Goal: Task Accomplishment & Management: Complete application form

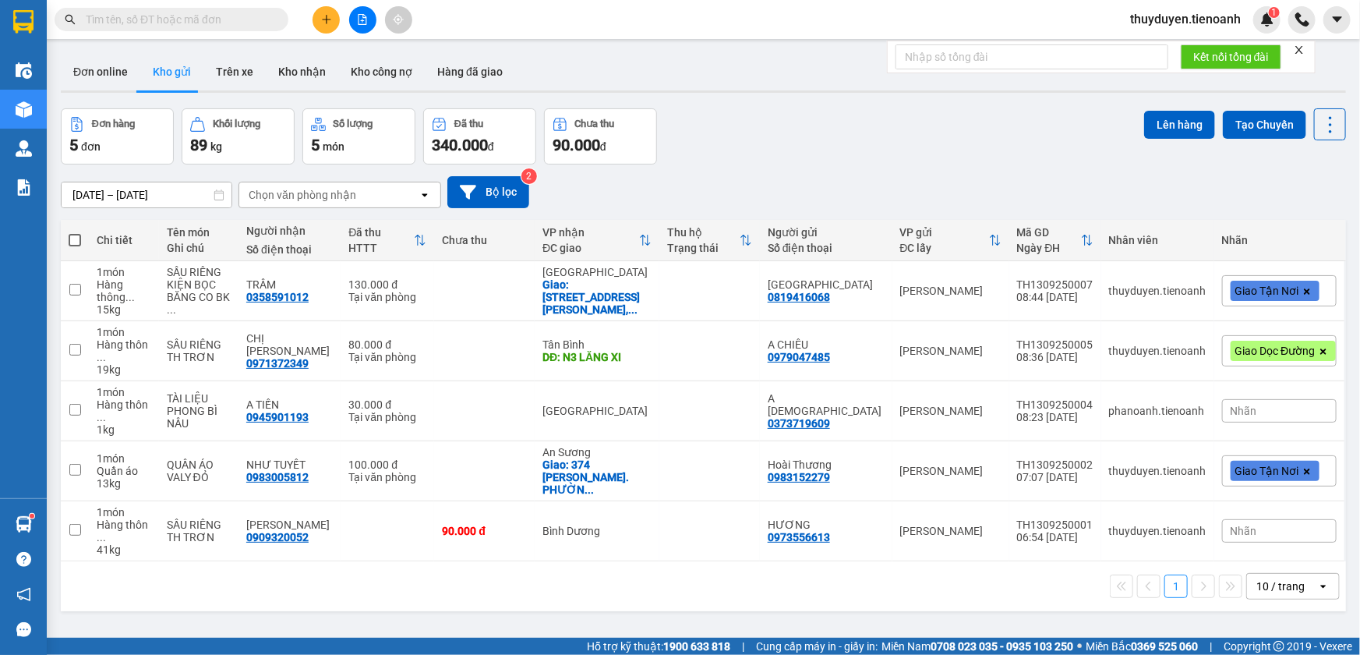
click at [1076, 195] on div "11/09/2025 – 13/09/2025 Press the down arrow key to interact with the calendar …" at bounding box center [703, 192] width 1285 height 32
click at [1211, 12] on span "thuyduyen.tienoanh" at bounding box center [1186, 18] width 136 height 19
click at [1169, 43] on span "Đăng xuất" at bounding box center [1192, 48] width 104 height 17
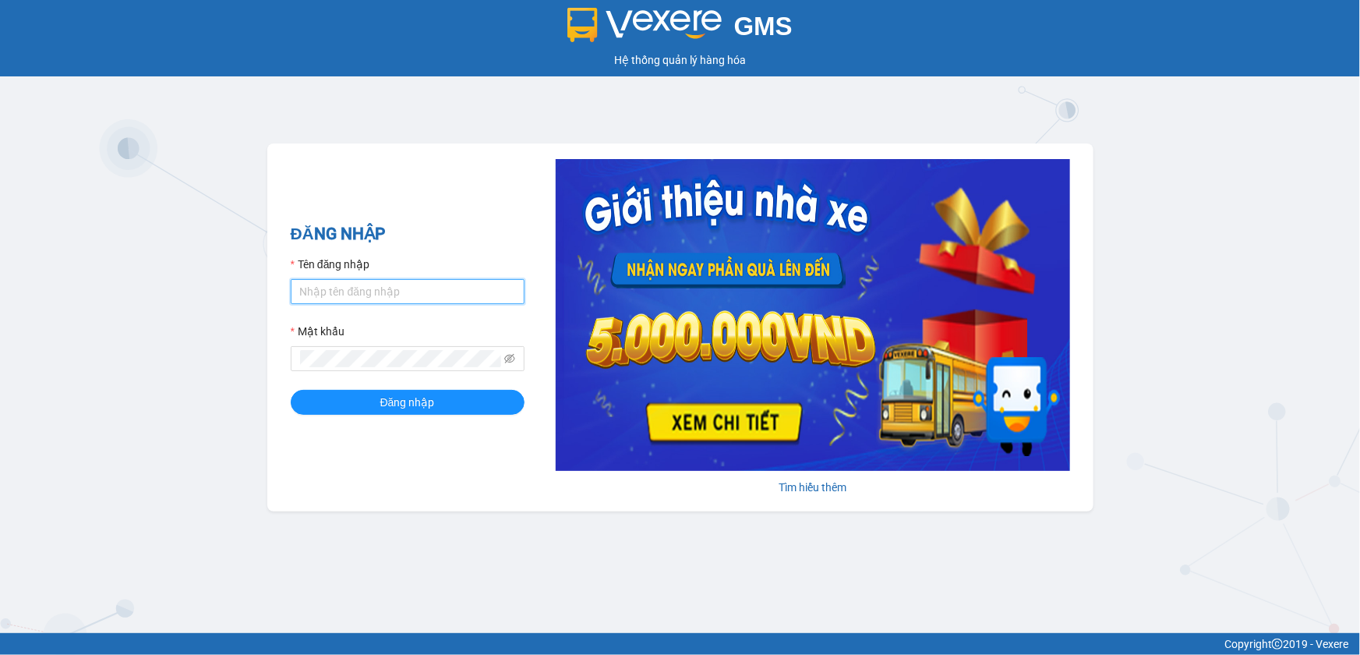
type input "thuyduyen.tienoanh"
click at [405, 284] on input "thuyduyen.tienoanh" at bounding box center [408, 291] width 234 height 25
type input "phanoanh.tienoanh"
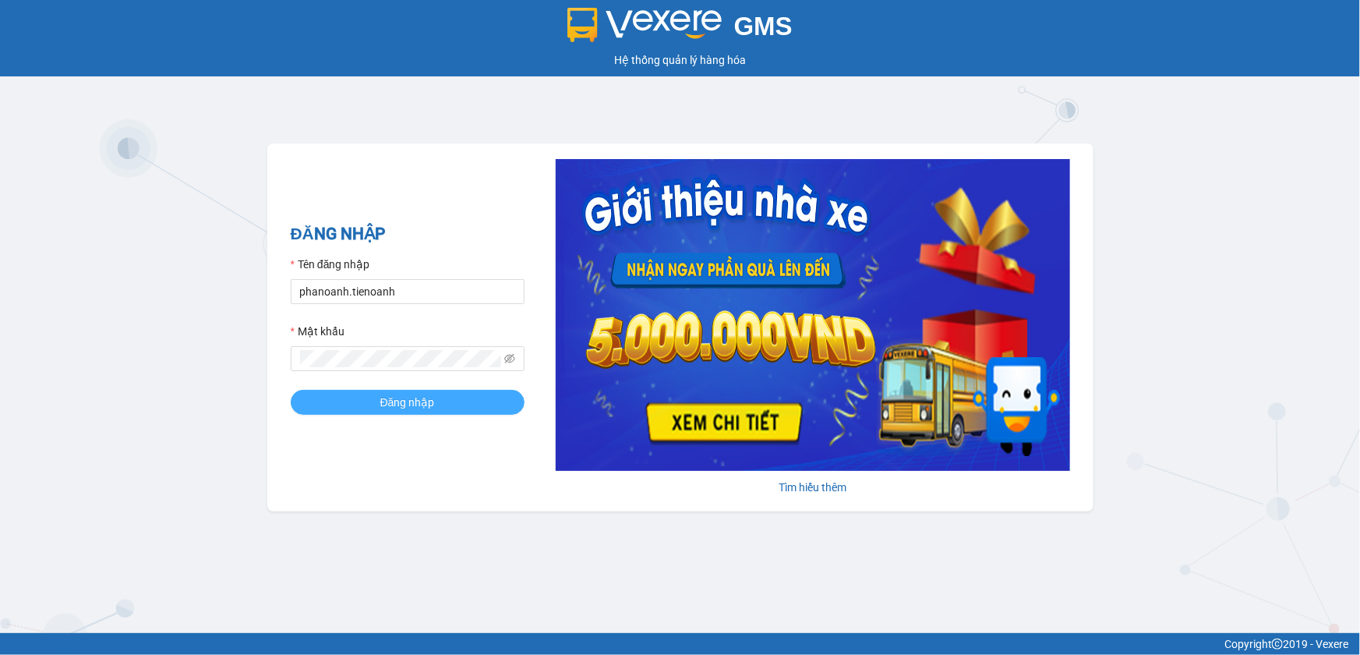
click at [413, 395] on span "Đăng nhập" at bounding box center [407, 402] width 55 height 17
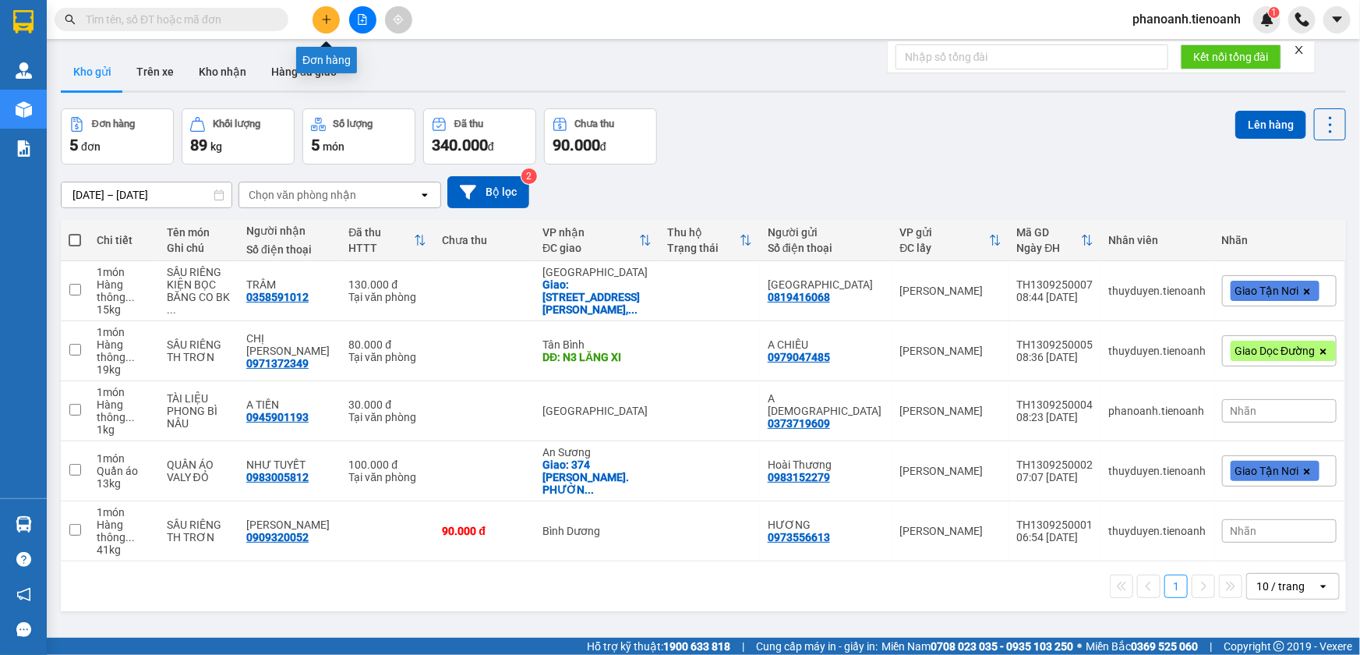
click at [328, 22] on icon "plus" at bounding box center [326, 19] width 11 height 11
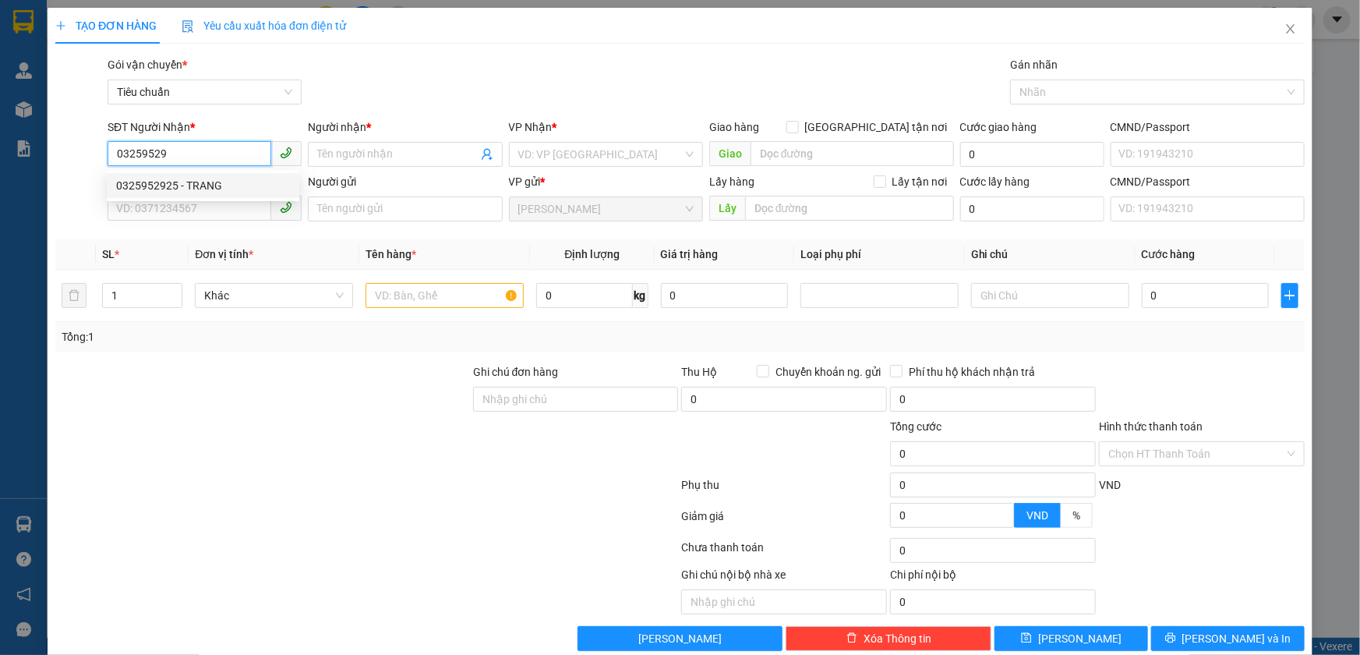
click at [227, 180] on div "0325952925 - TRANG" at bounding box center [203, 185] width 174 height 17
type input "0325952925"
type input "TRANG"
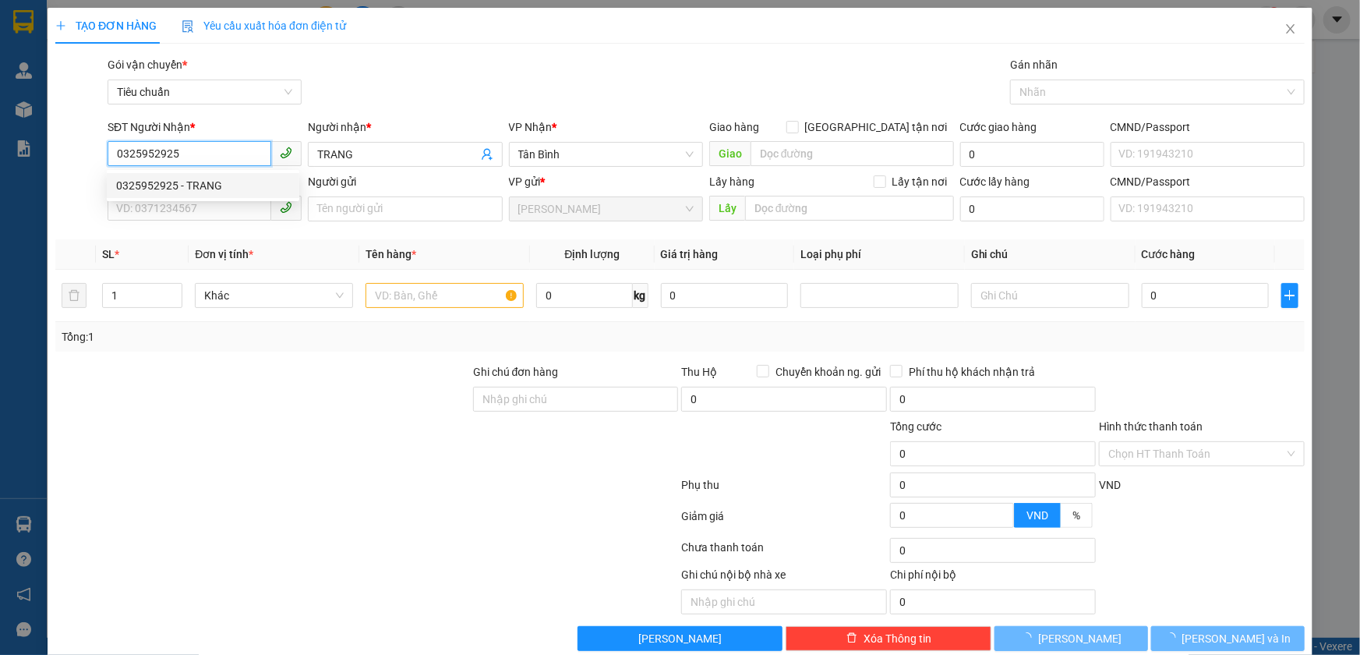
type input "300.000"
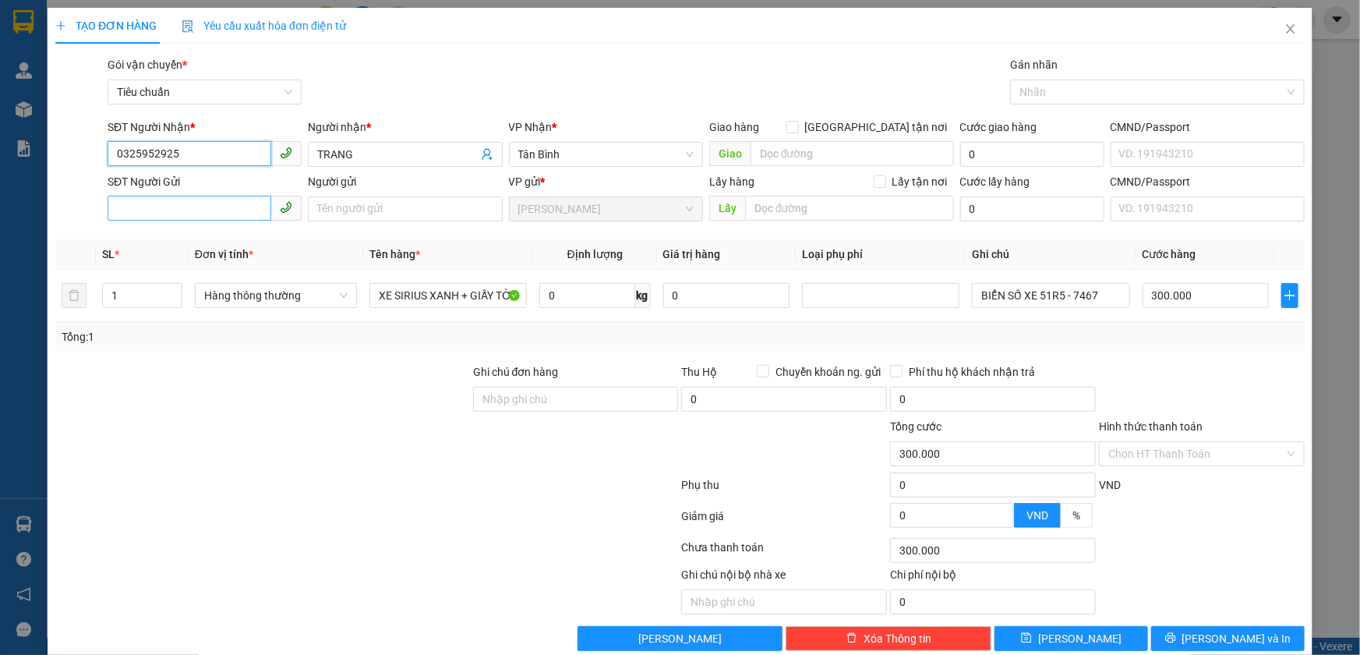
type input "0325952925"
click at [214, 205] on input "SĐT Người Gửi" at bounding box center [190, 208] width 164 height 25
click at [186, 235] on div "0385184166 - CHÚ HỒNG" at bounding box center [203, 240] width 174 height 17
type input "0385184166"
type input "CHÚ HỒNG"
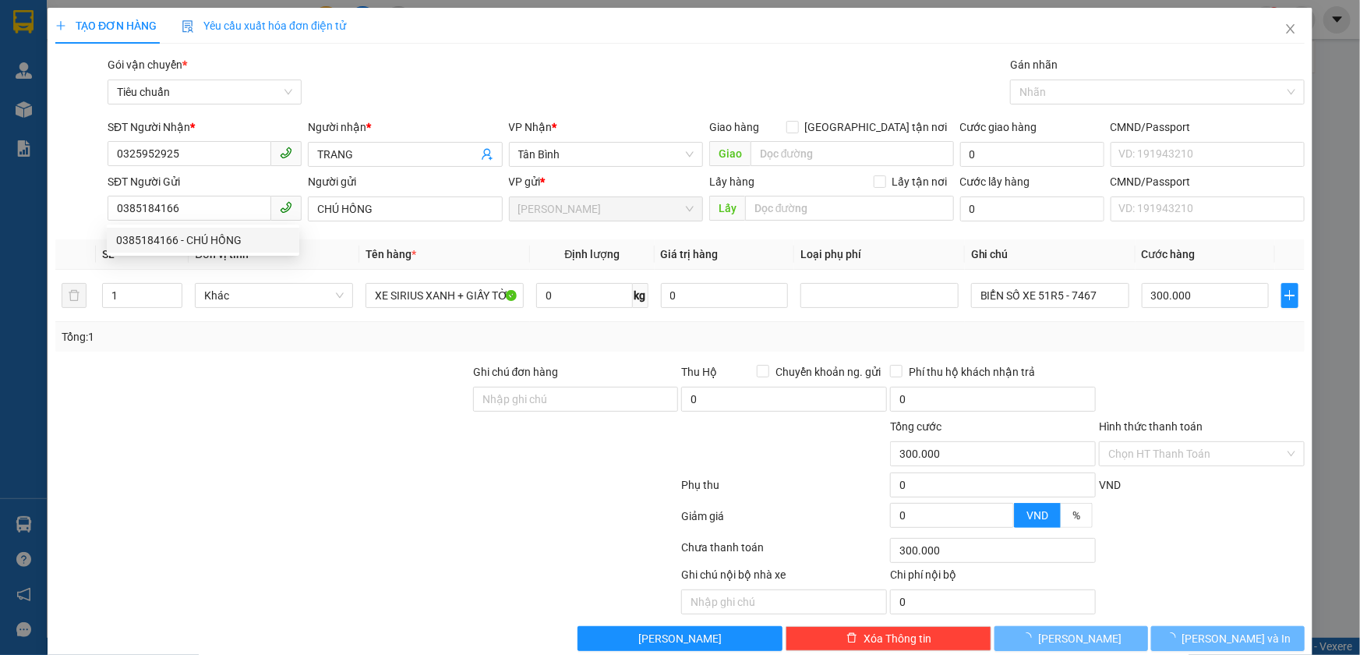
click at [249, 354] on div "Transit Pickup Surcharge Ids Transit Deliver Surcharge Ids Transit Deliver Surc…" at bounding box center [680, 353] width 1250 height 595
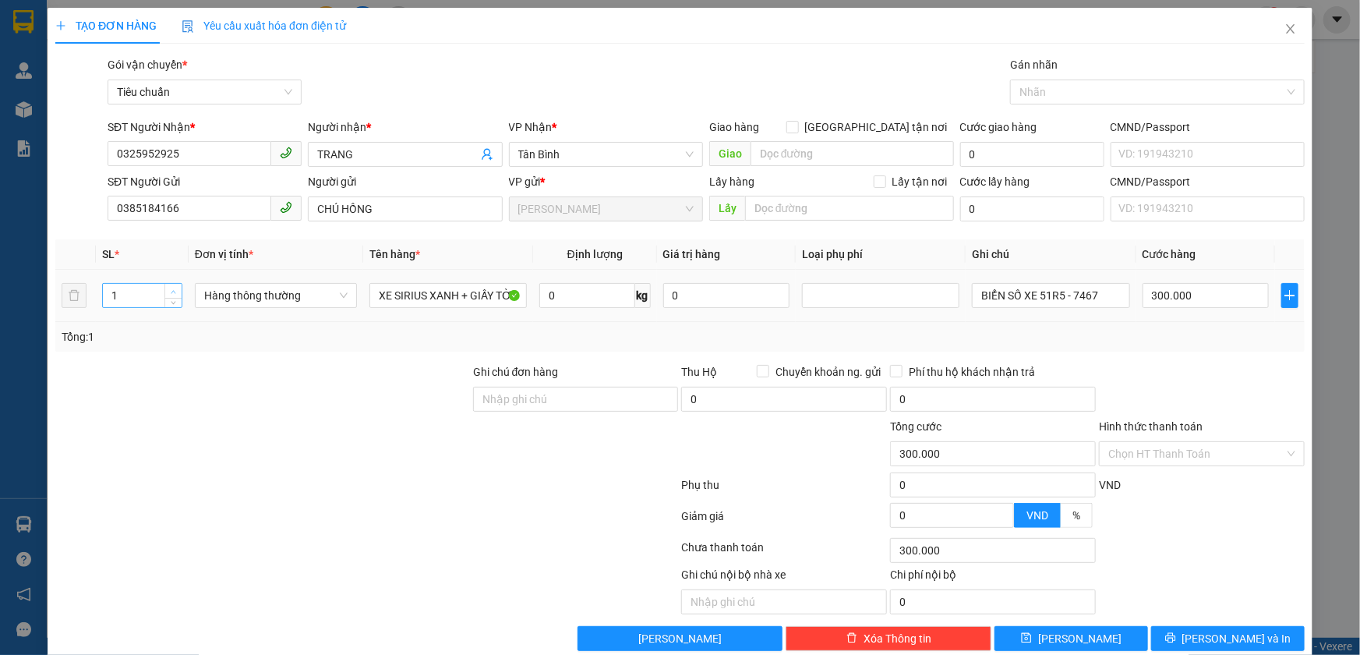
click at [171, 290] on icon "up" at bounding box center [173, 291] width 5 height 3
type input "2"
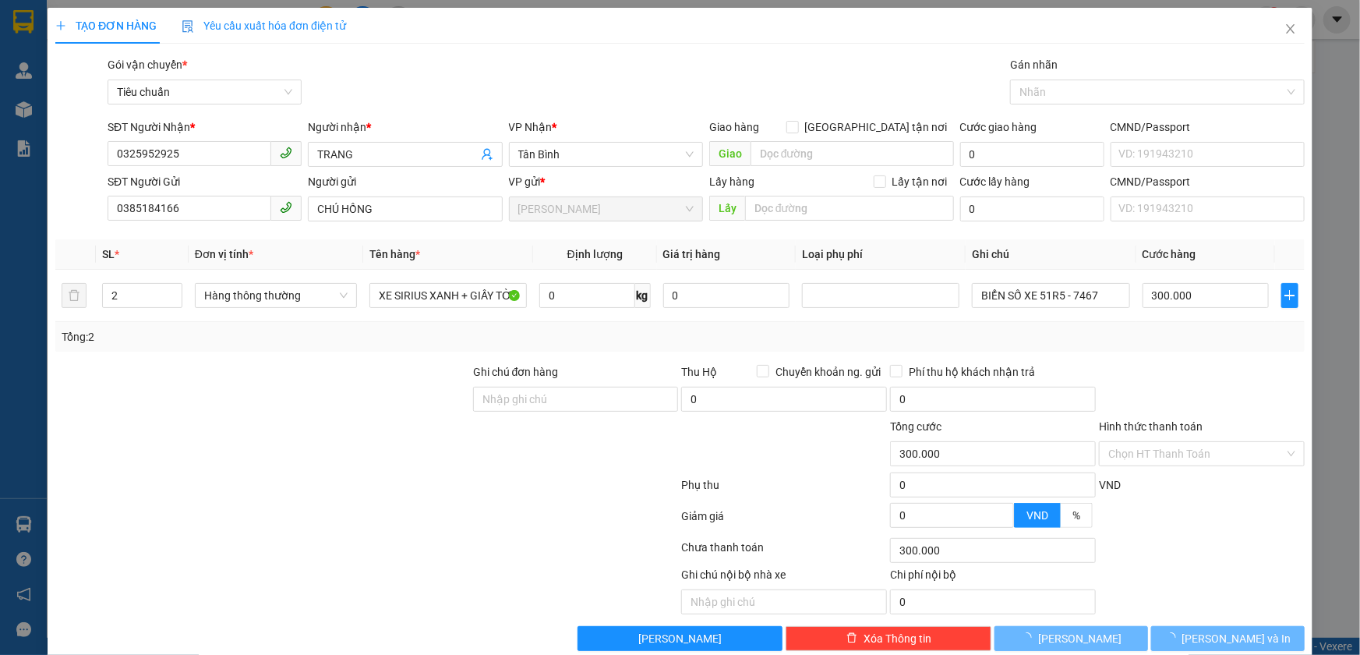
click at [249, 355] on div "Transit Pickup Surcharge Ids Transit Deliver Surcharge Ids Transit Deliver Surc…" at bounding box center [680, 353] width 1250 height 595
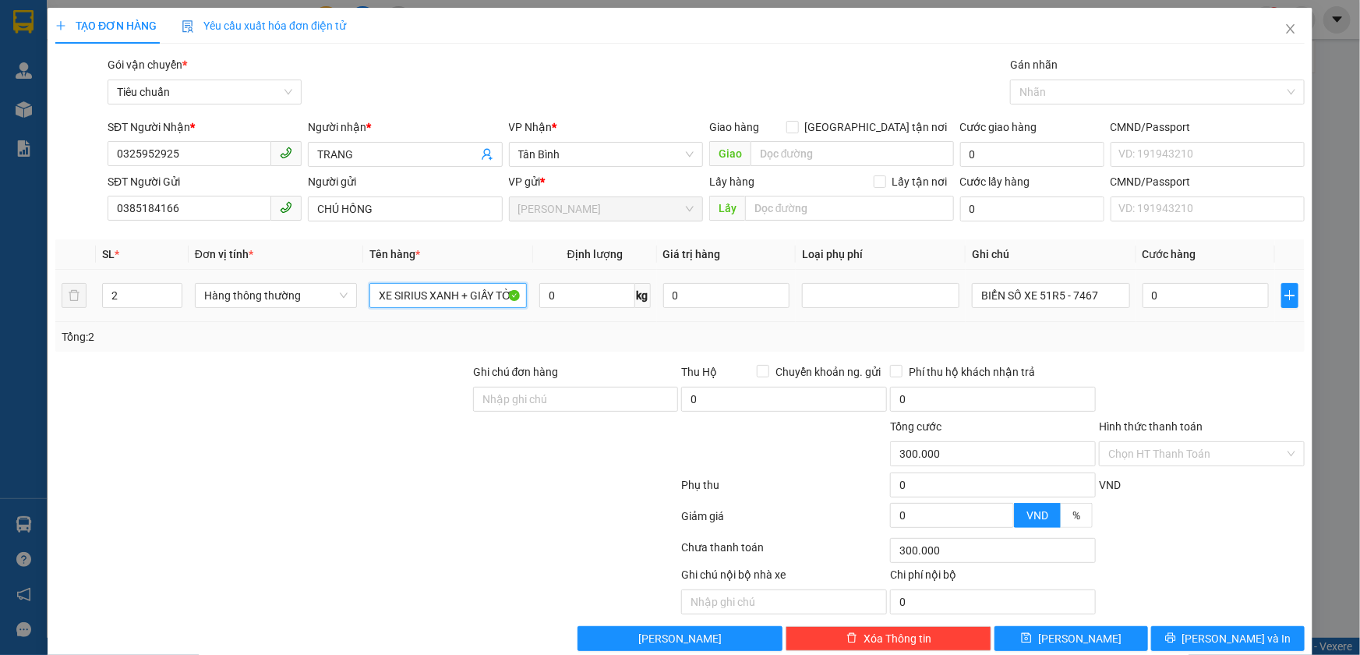
type input "0"
click at [409, 294] on input "XE SIRIUS XANH + GIẤY TỜ + MŨ BẢO HIỂM" at bounding box center [447, 295] width 157 height 25
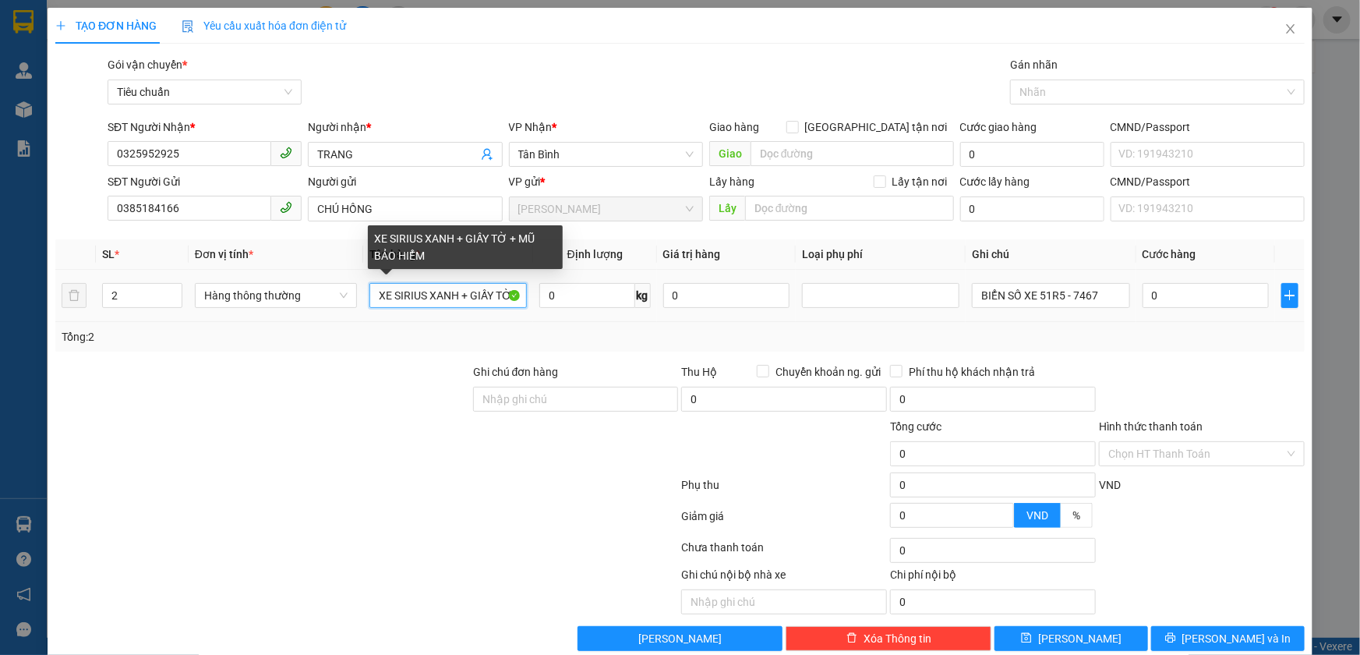
click at [409, 294] on input "XE SIRIUS XANH + GIẤY TỜ + MŨ BẢO HIỂM" at bounding box center [447, 295] width 157 height 25
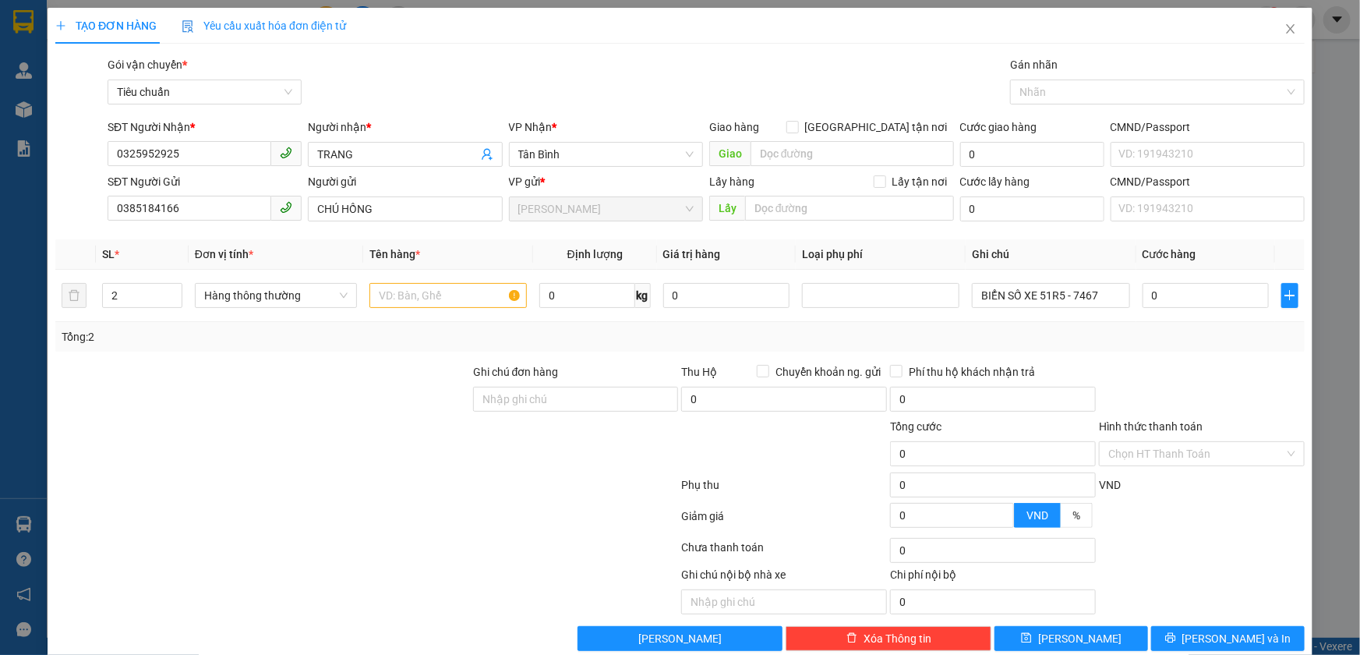
click at [353, 374] on div at bounding box center [263, 390] width 418 height 55
click at [421, 306] on input "text" at bounding box center [447, 295] width 157 height 25
type input "TRÁI CÂY + TRỨNG + THỨC ĂN"
click at [420, 472] on div at bounding box center [367, 487] width 626 height 31
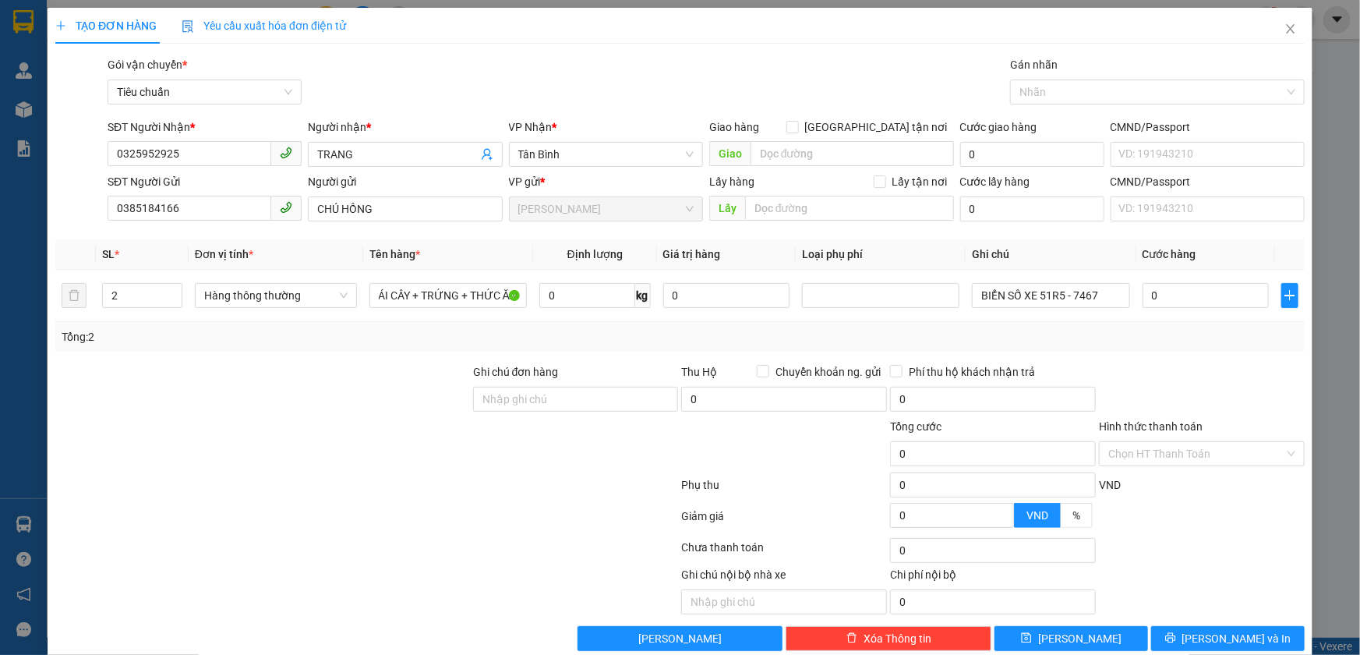
scroll to position [0, 0]
click at [496, 115] on div "Transit Pickup Surcharge Ids Transit Deliver Surcharge Ids Transit Deliver Surc…" at bounding box center [680, 353] width 1250 height 595
click at [546, 295] on input "0" at bounding box center [587, 295] width 96 height 25
type input "15"
click at [472, 348] on div "Tổng: 2" at bounding box center [680, 337] width 1250 height 30
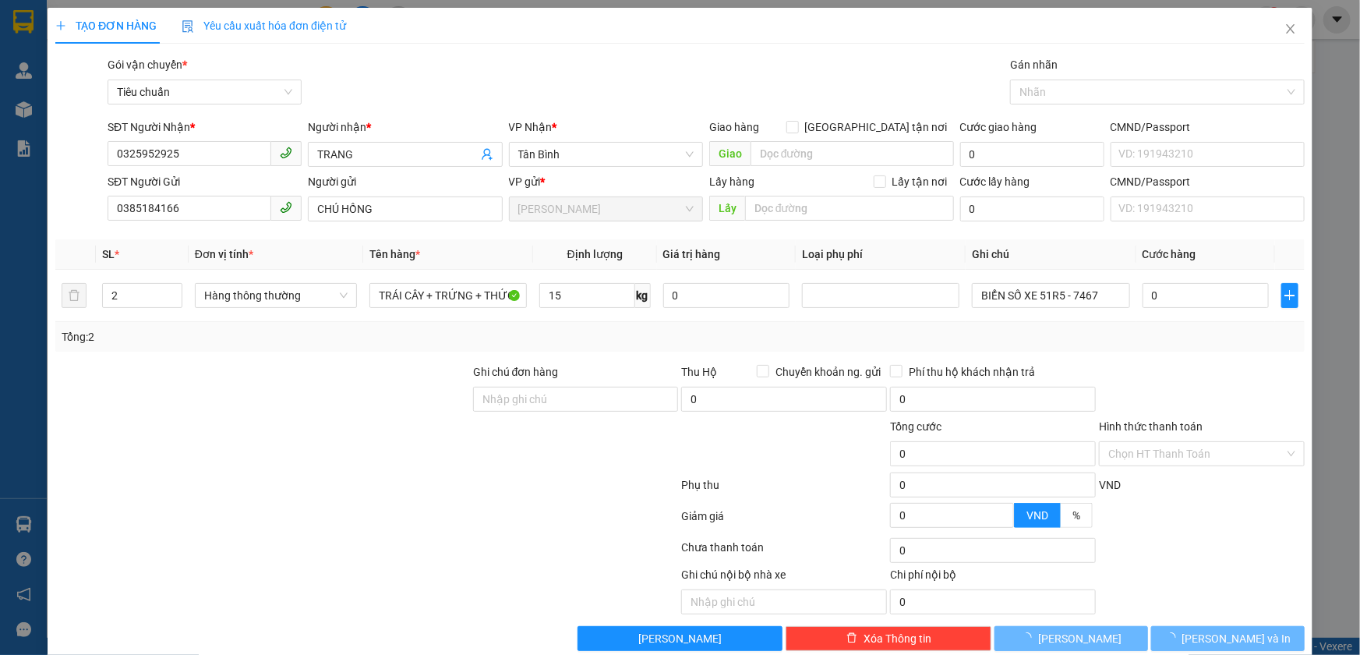
type input "50.000"
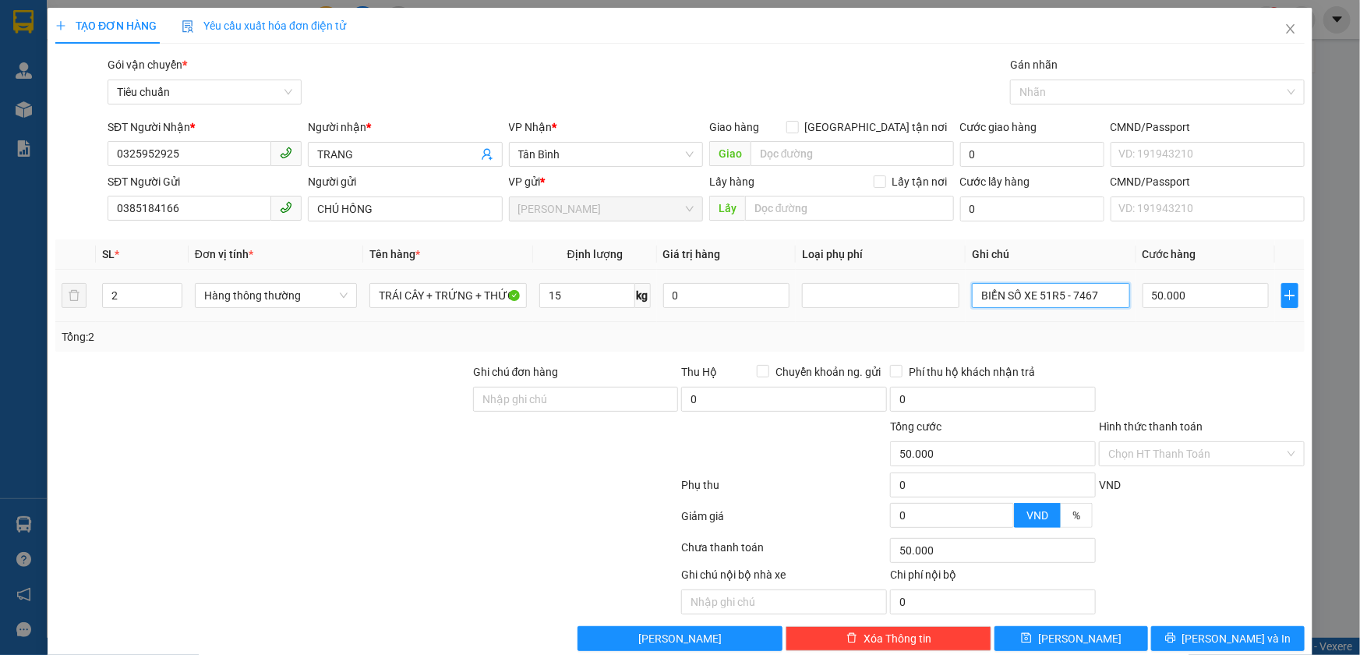
click at [1066, 302] on input "BIỂN SỐ XE 51R5 - 7467" at bounding box center [1050, 295] width 157 height 25
click at [1157, 302] on input "50.000" at bounding box center [1206, 295] width 127 height 25
type input "1"
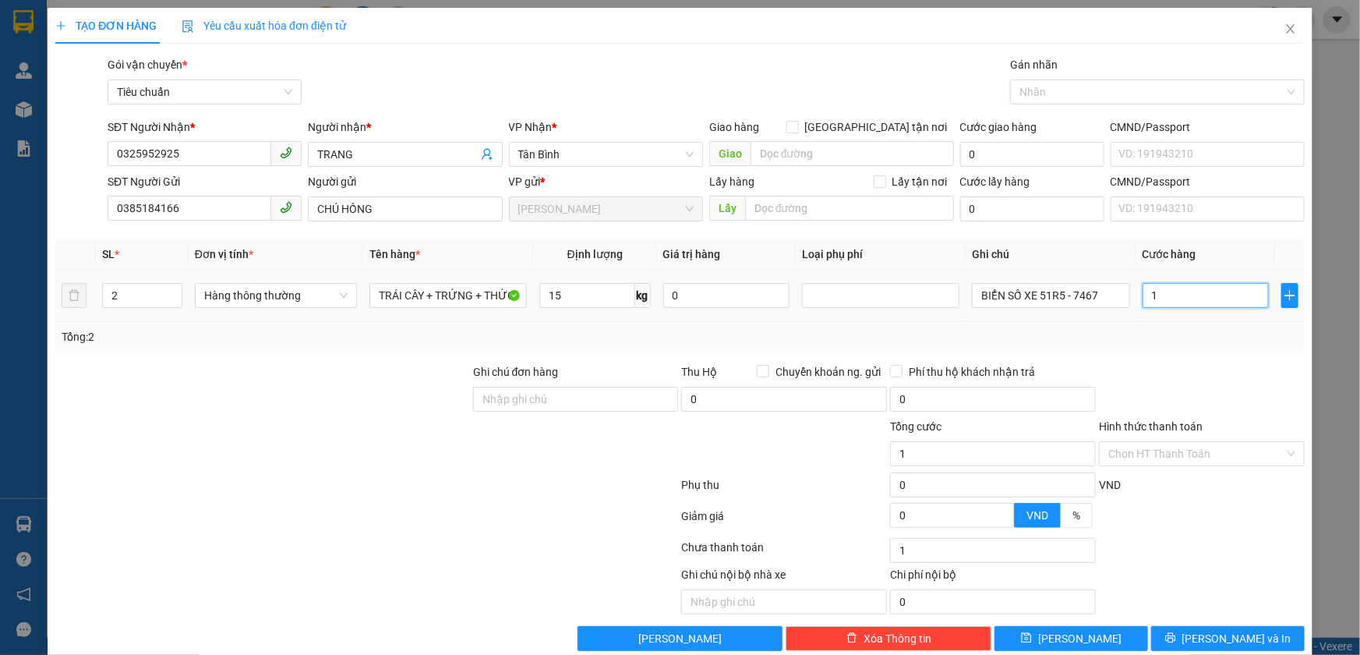
type input "10"
type input "100"
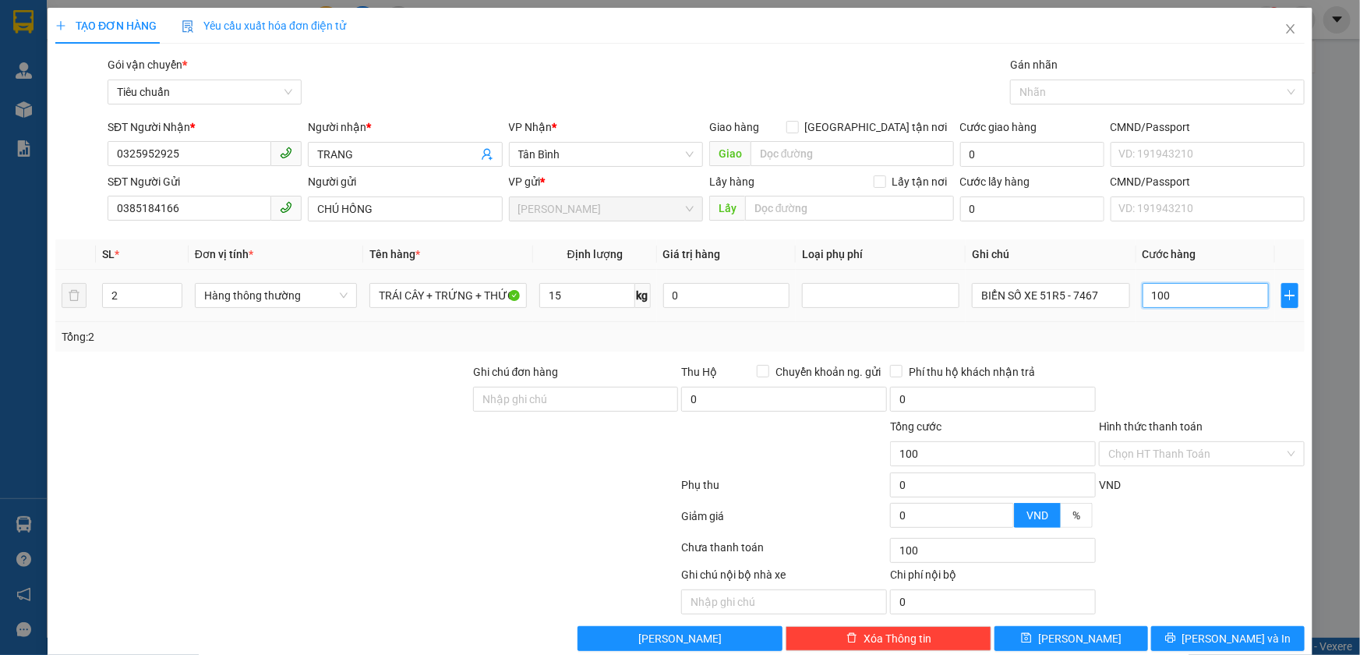
type input "100"
click at [1168, 312] on td "100" at bounding box center [1207, 296] width 140 height 52
type input "100.000"
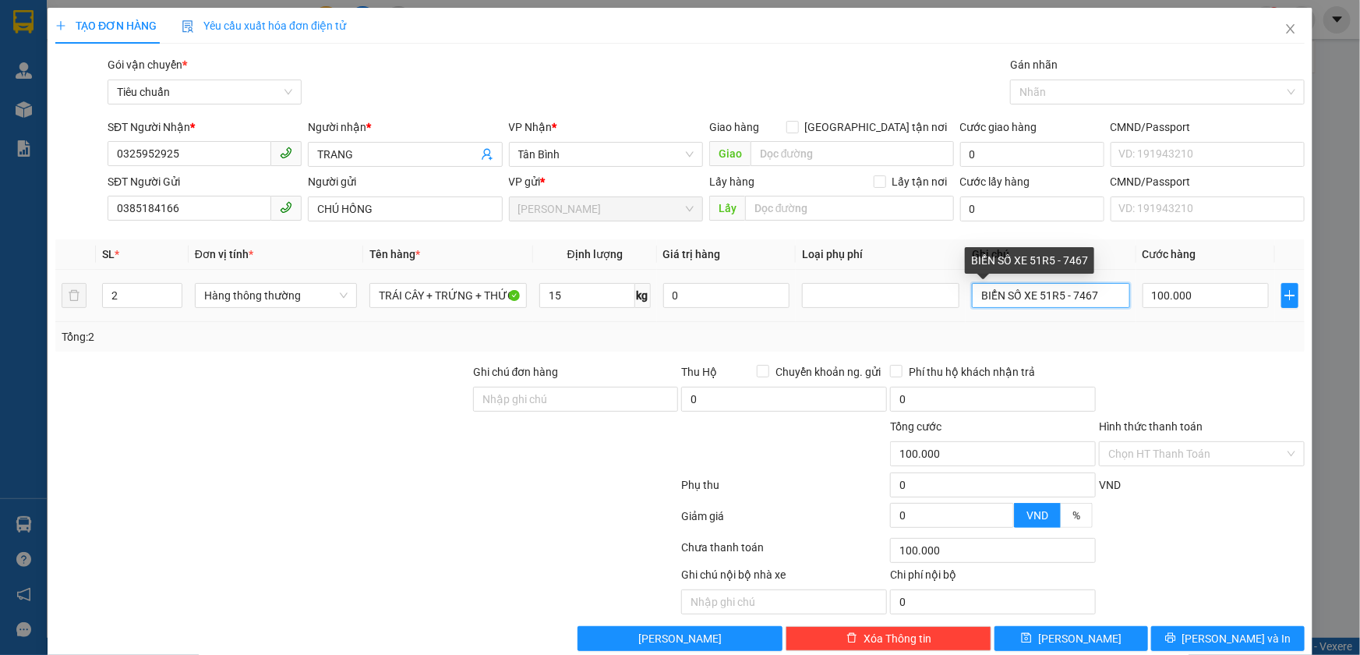
click at [1104, 290] on input "BIỂN SỐ XE 51R5 - 7467" at bounding box center [1050, 295] width 157 height 25
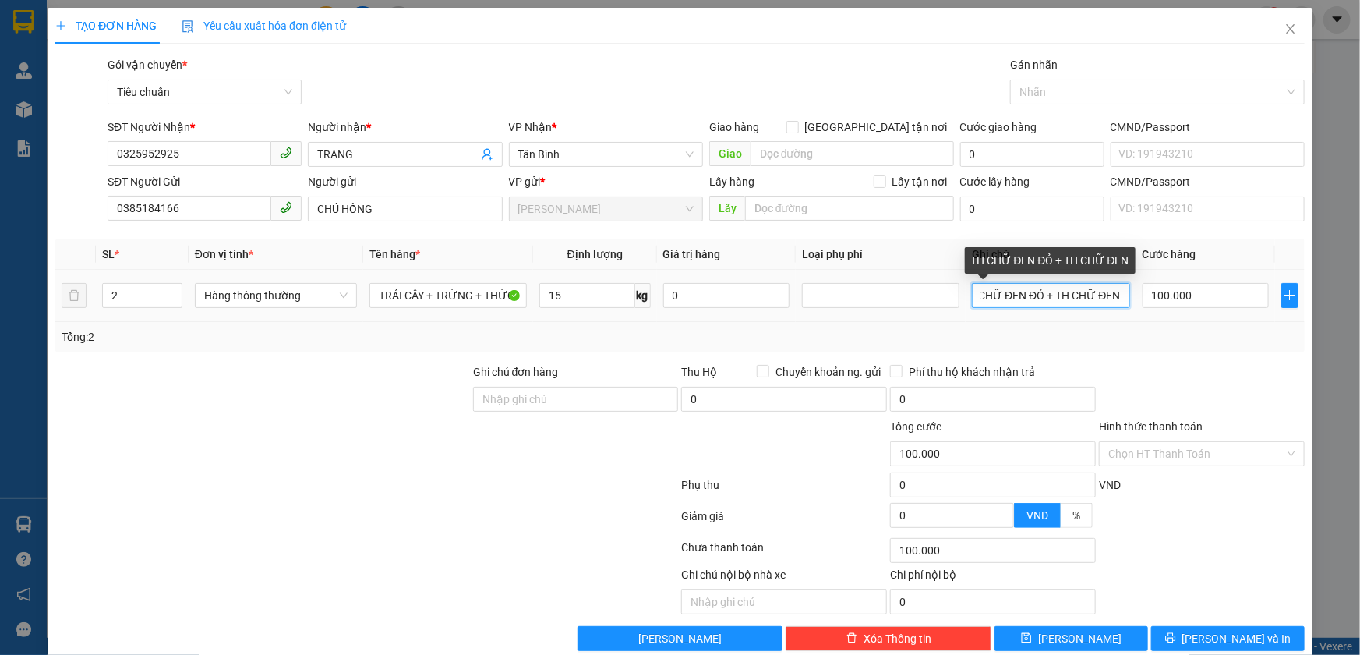
scroll to position [0, 23]
type input "TH CHỮ ĐEN ĐỎ + TH CHỮ ĐEN"
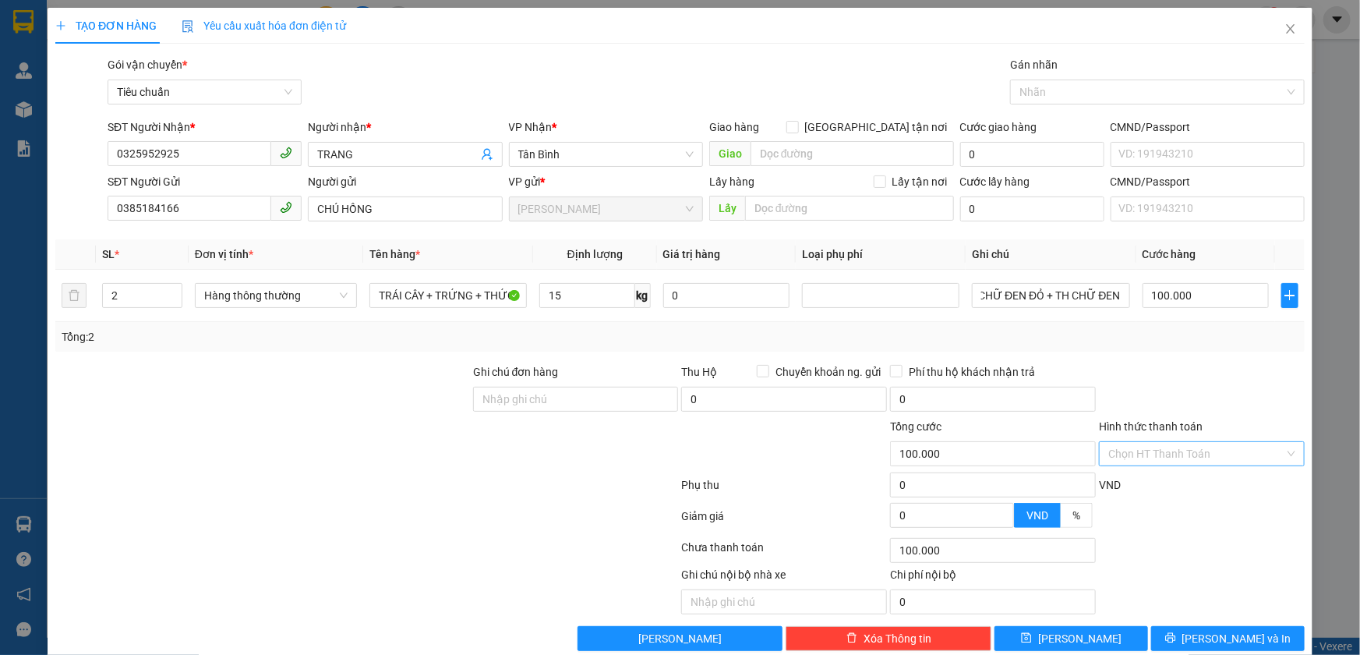
click at [1151, 445] on input "Hình thức thanh toán" at bounding box center [1196, 453] width 176 height 23
click at [1147, 472] on div "Tại văn phòng" at bounding box center [1192, 484] width 203 height 25
type input "0"
click at [1203, 631] on button "[PERSON_NAME] và In" at bounding box center [1228, 638] width 154 height 25
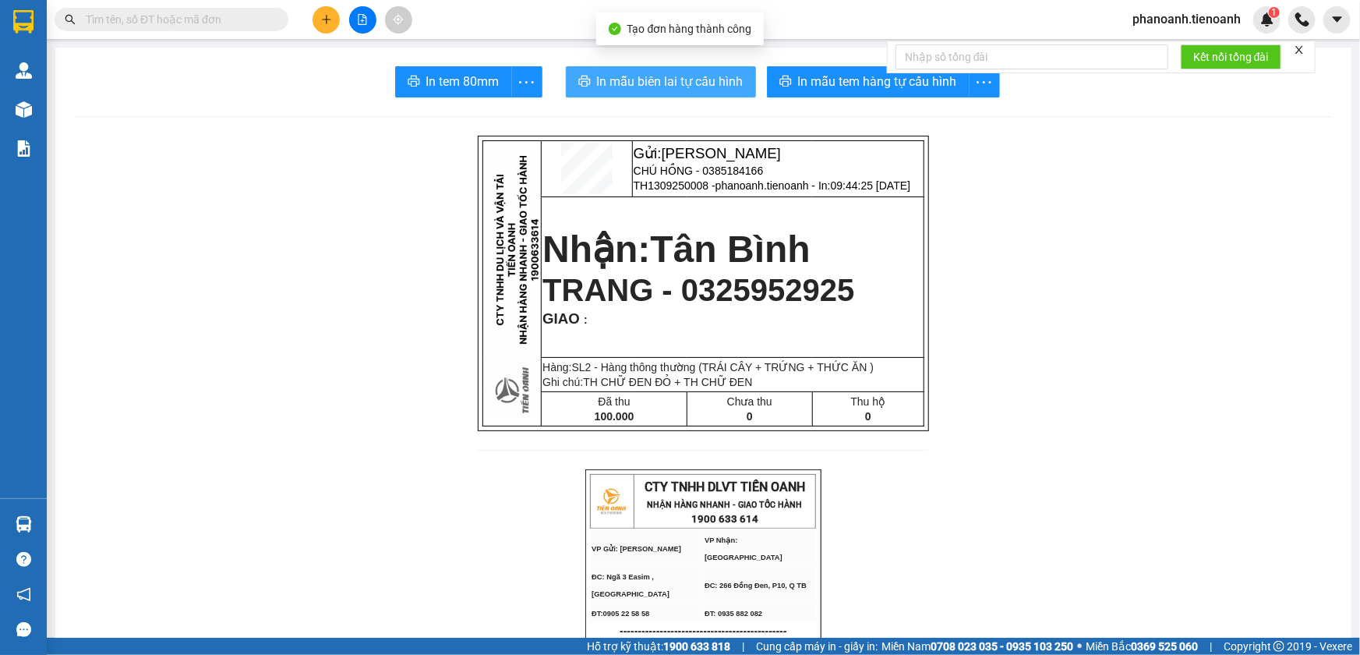
click at [677, 85] on span "In mẫu biên lai tự cấu hình" at bounding box center [670, 81] width 147 height 19
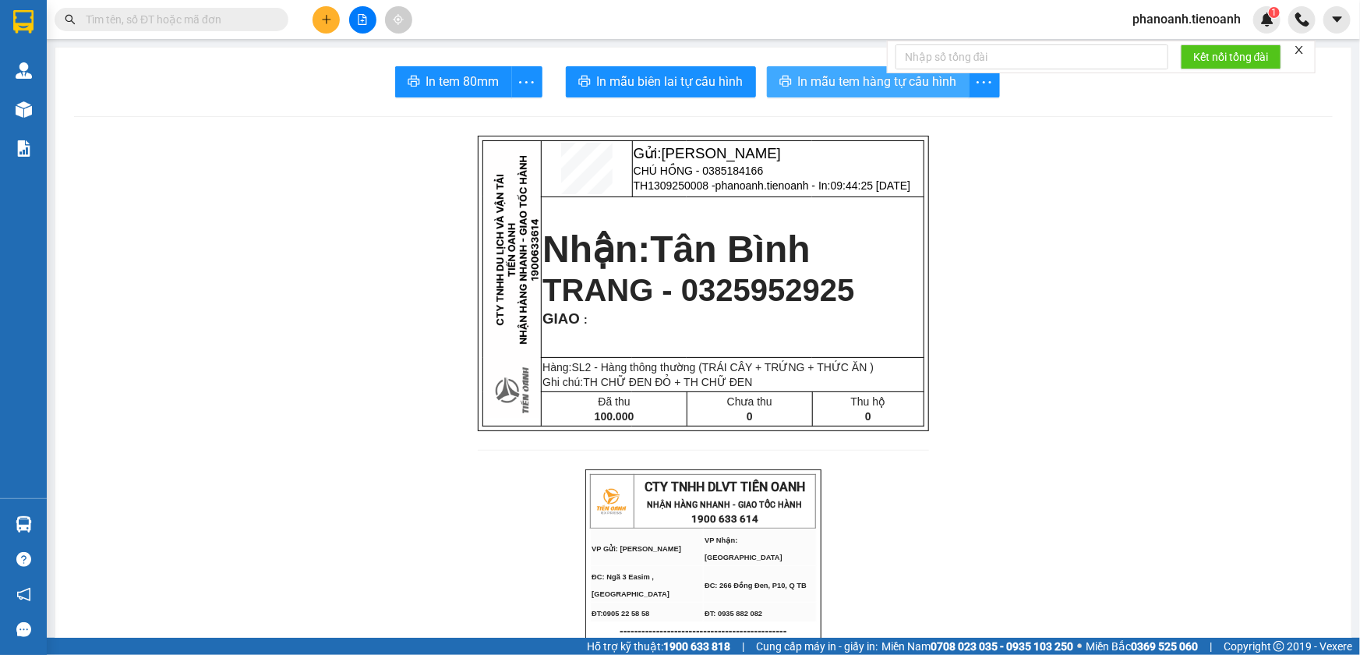
click at [872, 90] on span "In mẫu tem hàng tự cấu hình" at bounding box center [877, 81] width 159 height 19
drag, startPoint x: 1107, startPoint y: 419, endPoint x: 1121, endPoint y: 422, distance: 14.6
click at [860, 93] on button "In mẫu tem hàng tự cấu hình" at bounding box center [868, 81] width 203 height 31
